Goal: Navigation & Orientation: Understand site structure

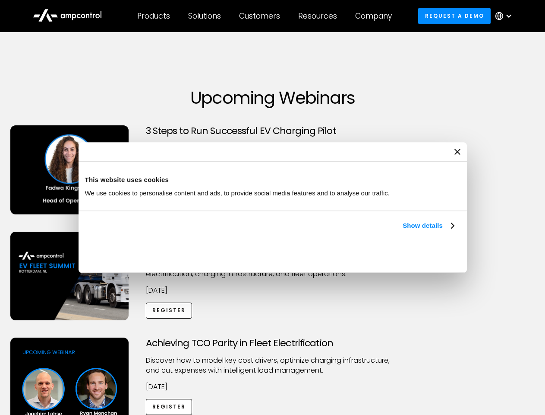
click at [403, 231] on link "Show details" at bounding box center [428, 225] width 51 height 10
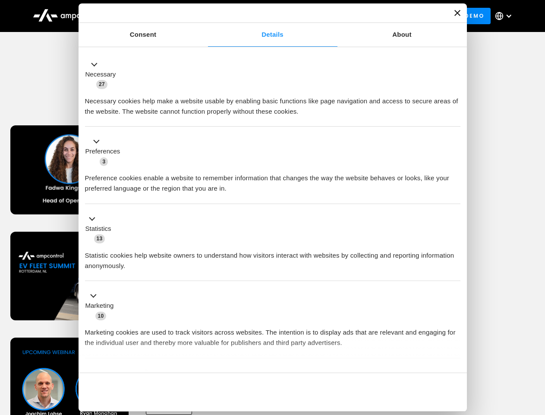
click at [455, 117] on div "Necessary cookies help make a website usable by enabling basic functions like p…" at bounding box center [273, 102] width 376 height 27
click at [536, 348] on div "Achieving TCO Parity in Fleet Electrification Discover how to model key cost dr…" at bounding box center [273, 405] width 542 height 136
click at [266, 16] on div "Customers" at bounding box center [259, 16] width 41 height 10
click at [153, 16] on div "Products" at bounding box center [153, 16] width 33 height 10
click at [205, 16] on div "Solutions" at bounding box center [204, 16] width 33 height 10
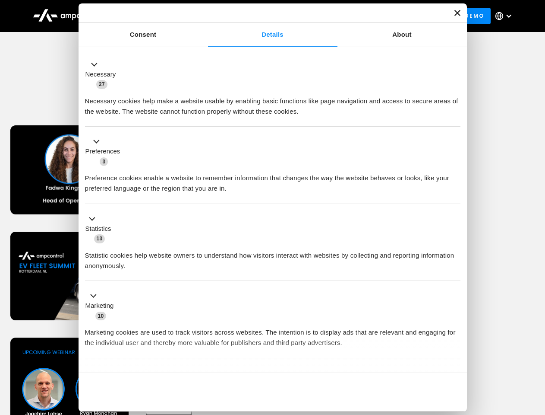
click at [261, 16] on div "Customers" at bounding box center [259, 16] width 41 height 10
click at [320, 16] on div "Resources" at bounding box center [317, 16] width 39 height 10
click at [377, 16] on div "Company" at bounding box center [373, 16] width 37 height 10
click at [506, 16] on div at bounding box center [509, 16] width 7 height 7
